Goal: Information Seeking & Learning: Learn about a topic

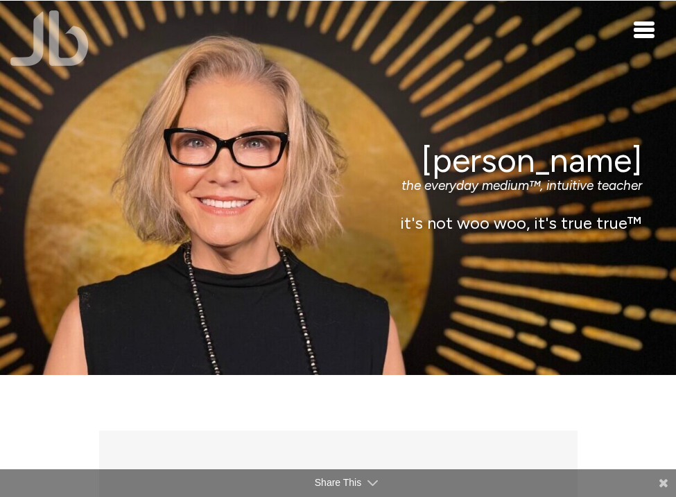
click at [645, 28] on span "Toggle navigation" at bounding box center [644, 30] width 21 height 4
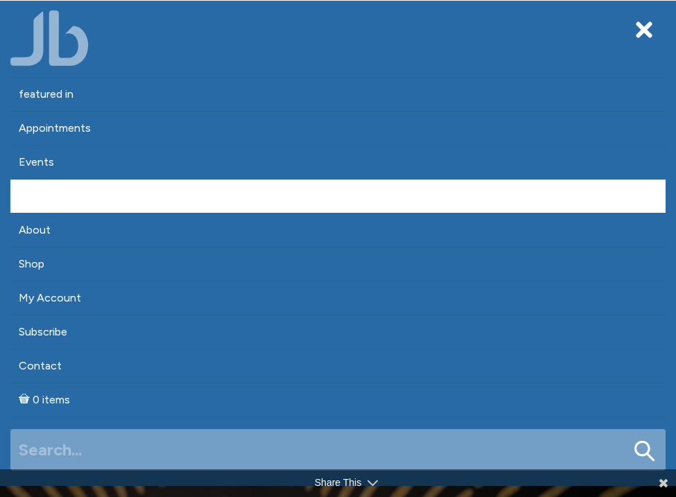
click at [159, 191] on link "Retreats" at bounding box center [337, 196] width 655 height 33
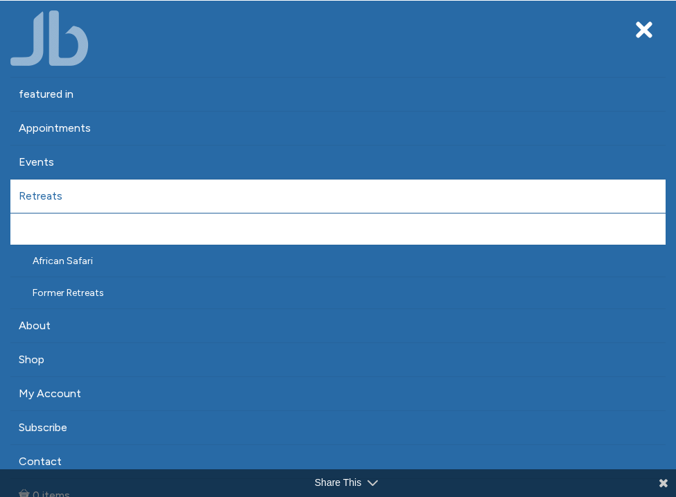
click at [202, 232] on link "Sedona Retreat: Accessing Higher Consciousness" at bounding box center [337, 229] width 655 height 31
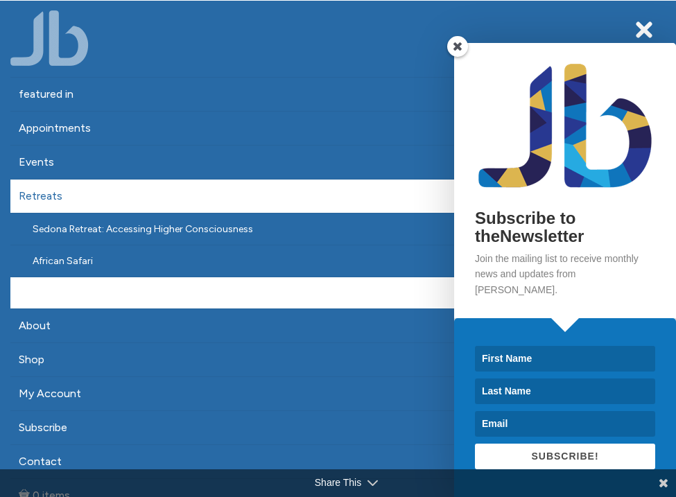
click at [101, 295] on link "Former Retreats" at bounding box center [337, 292] width 655 height 31
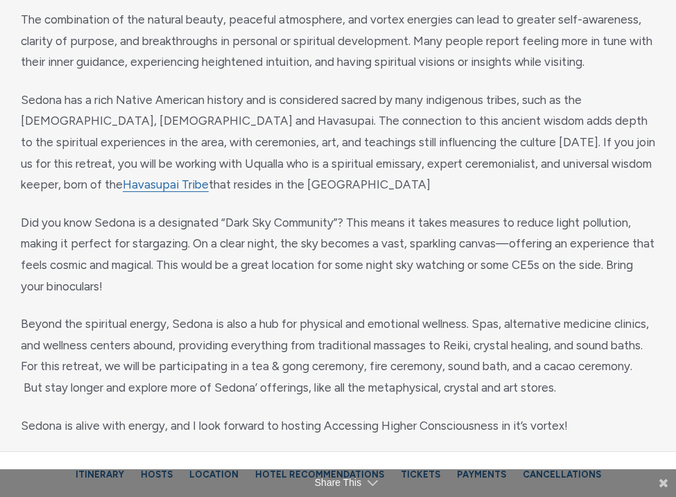
scroll to position [1551, 0]
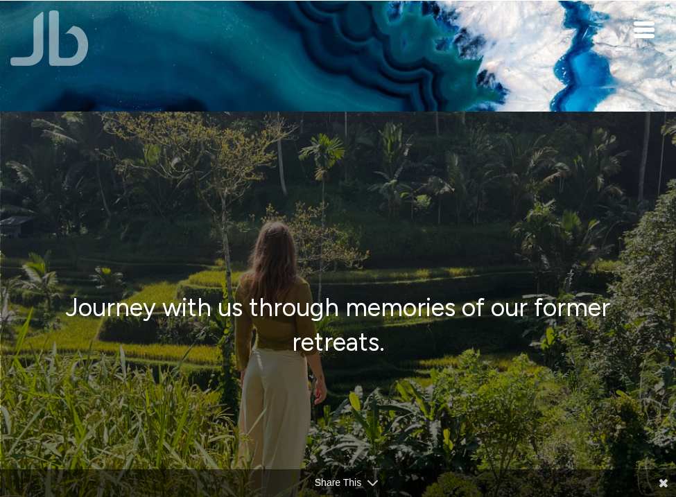
click at [640, 35] on span "Toggle navigation" at bounding box center [644, 36] width 21 height 4
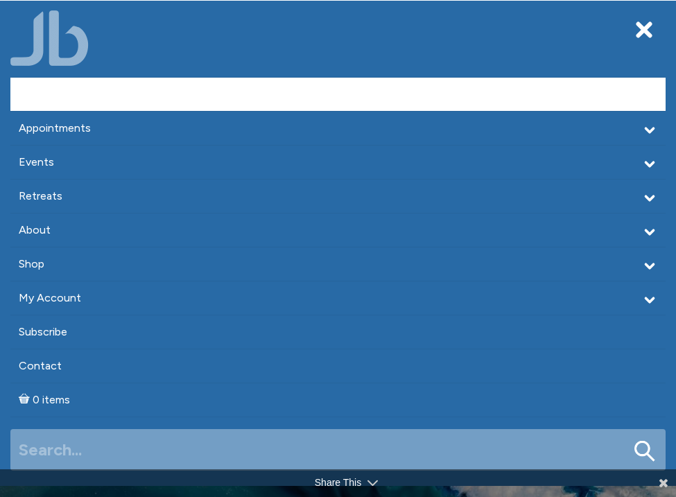
click at [258, 96] on link "featured in" at bounding box center [337, 94] width 655 height 33
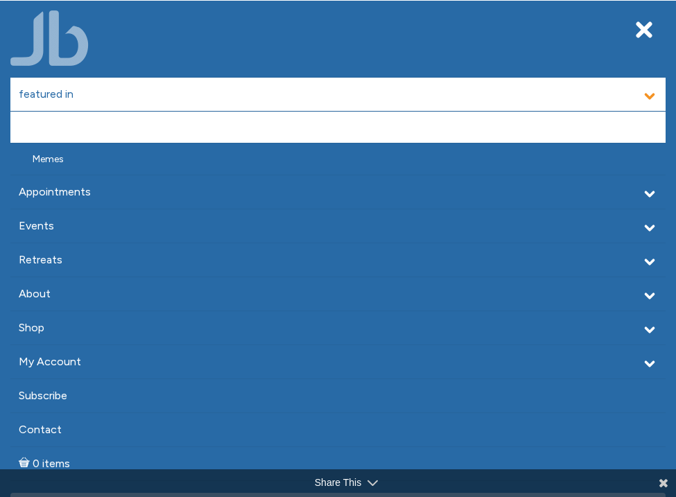
click at [221, 128] on link "featured in" at bounding box center [337, 127] width 655 height 31
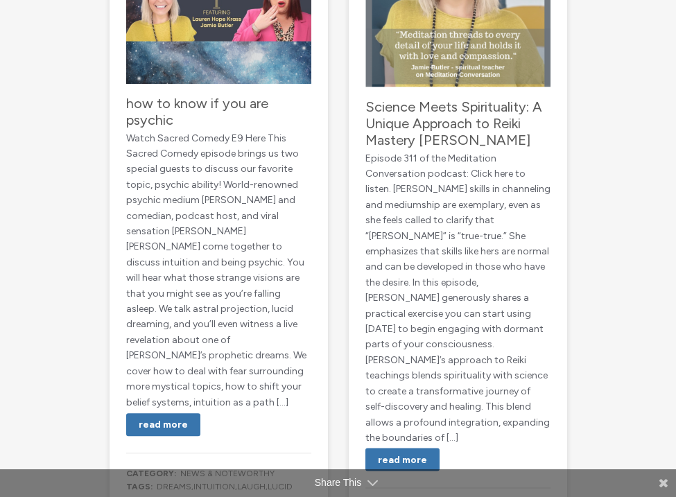
scroll to position [2279, 0]
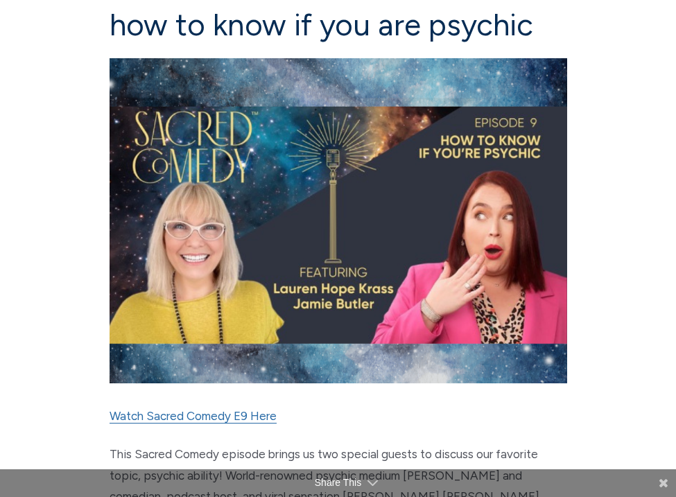
scroll to position [177, 0]
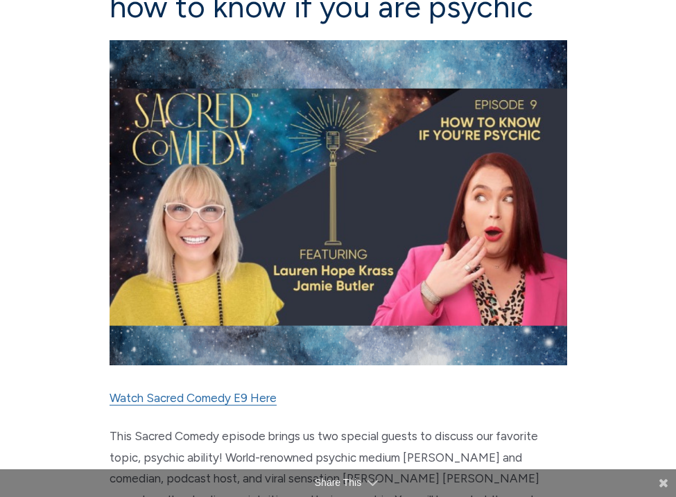
click at [317, 236] on img "main" at bounding box center [339, 202] width 458 height 325
click at [252, 395] on link "Watch Sacred Comedy E9 Here" at bounding box center [193, 398] width 167 height 15
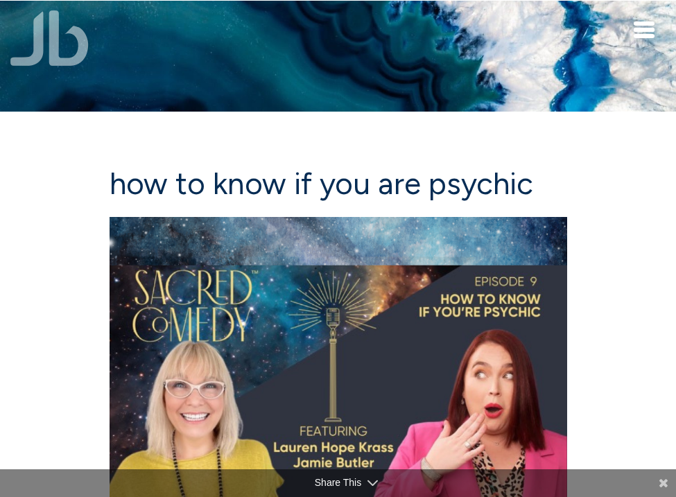
scroll to position [0, 0]
click at [68, 51] on img at bounding box center [49, 37] width 78 height 55
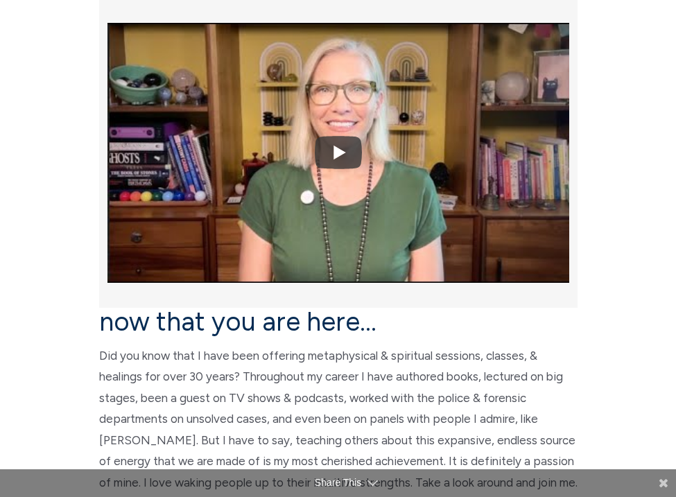
scroll to position [674, 0]
